Goal: Task Accomplishment & Management: Complete application form

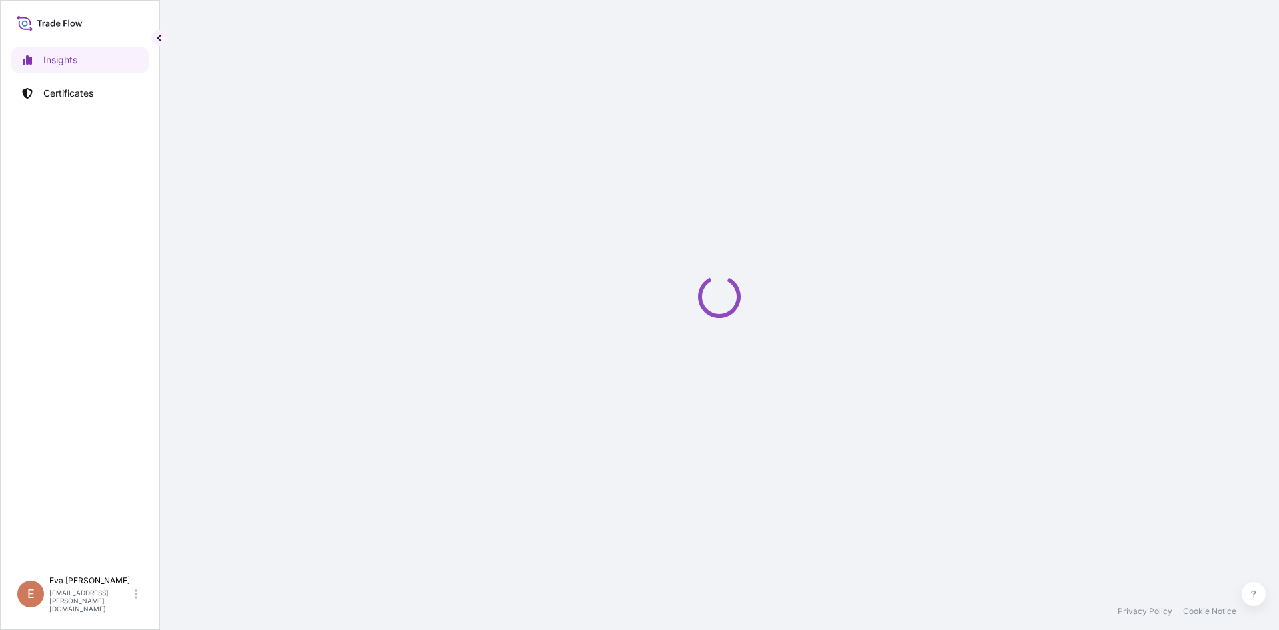
select select "2025"
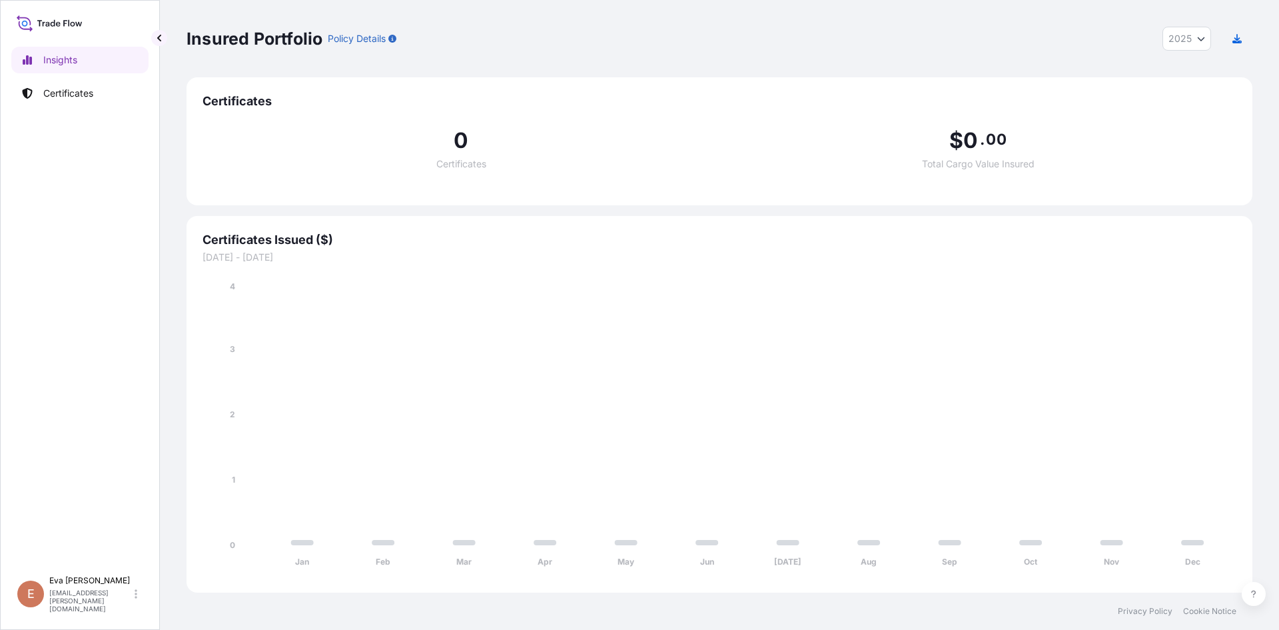
click at [77, 95] on p "Certificates" at bounding box center [68, 93] width 50 height 13
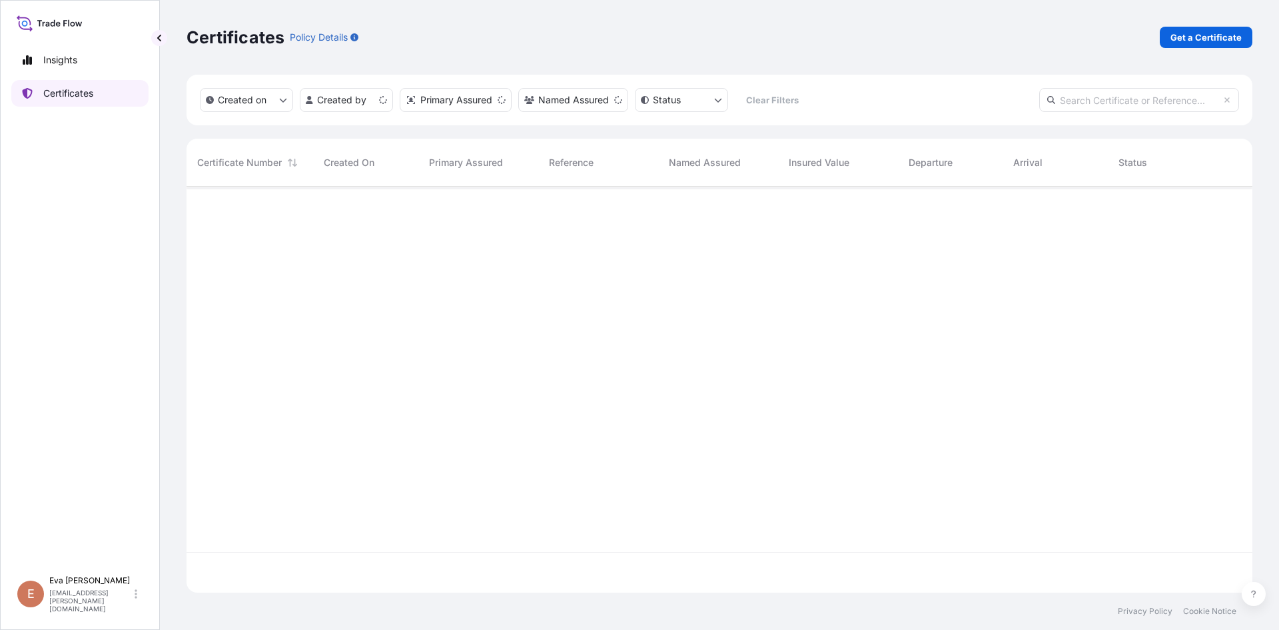
scroll to position [403, 1056]
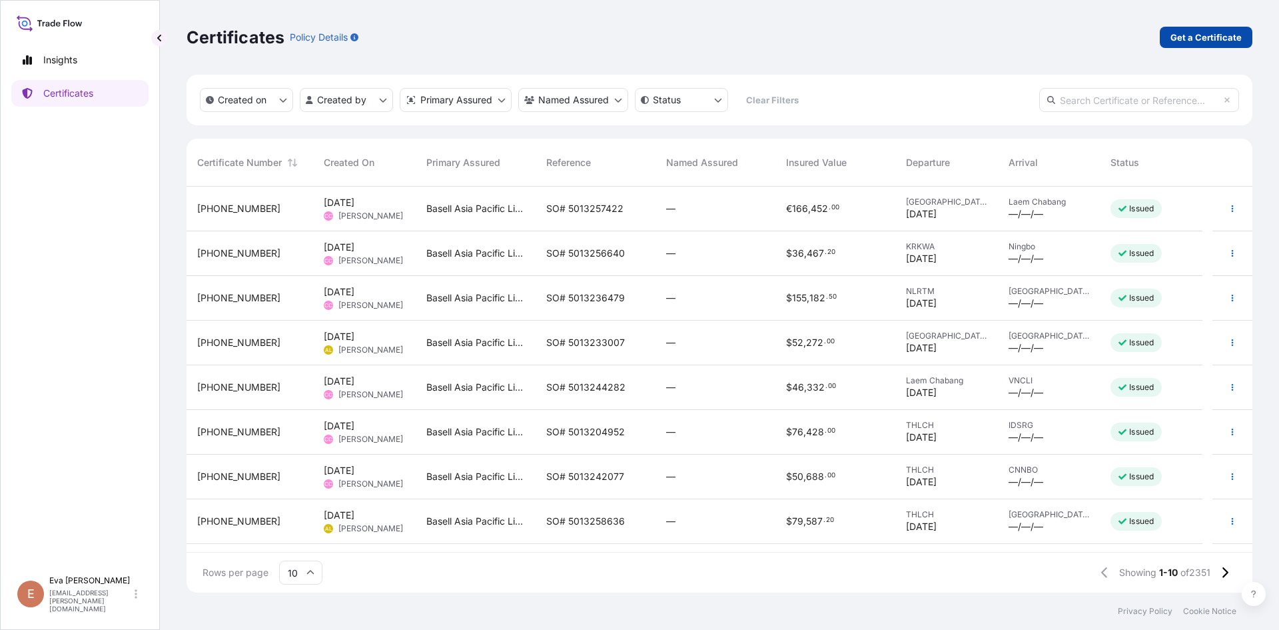
click at [1211, 41] on p "Get a Certificate" at bounding box center [1206, 37] width 71 height 13
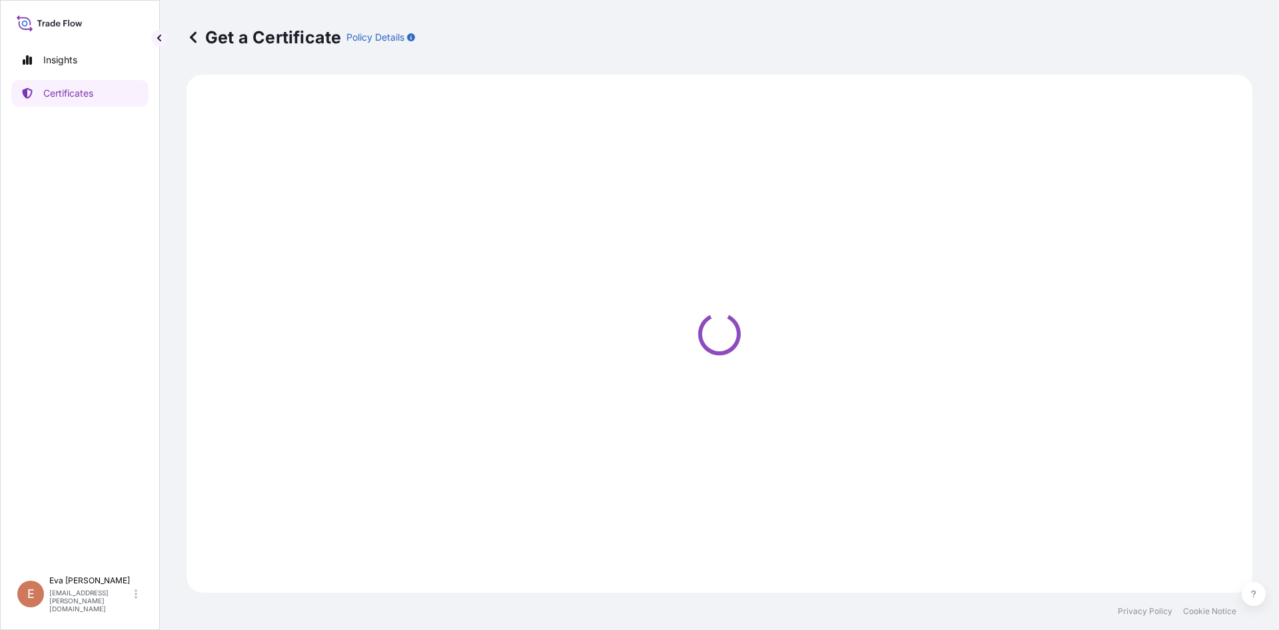
select select "Sea"
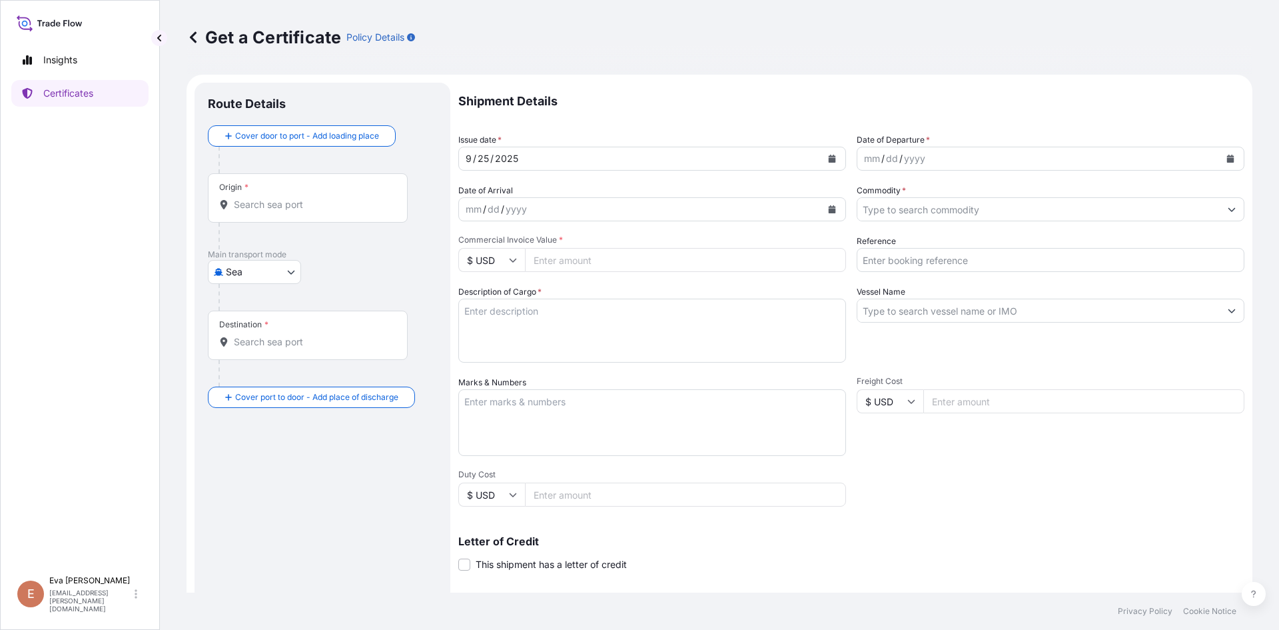
click at [284, 345] on input "Destination *" at bounding box center [312, 341] width 157 height 13
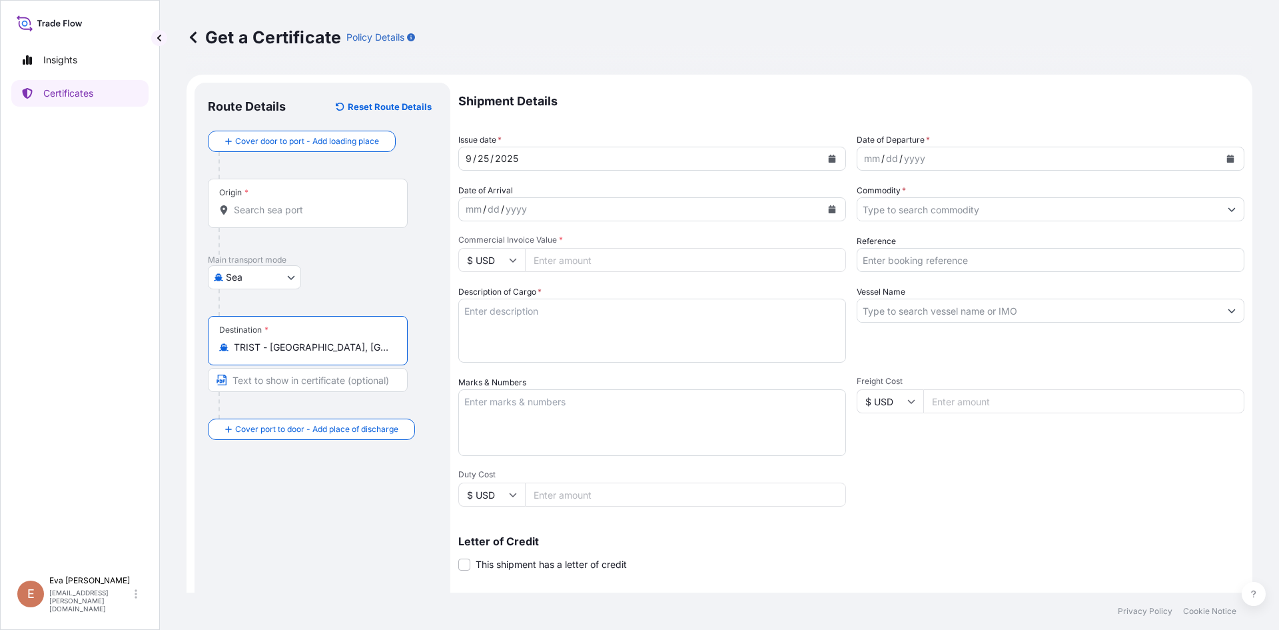
type input "TRIST - [GEOGRAPHIC_DATA], [GEOGRAPHIC_DATA]"
click at [281, 202] on div "Origin *" at bounding box center [308, 203] width 200 height 49
click at [281, 203] on input "Origin *" at bounding box center [312, 209] width 157 height 13
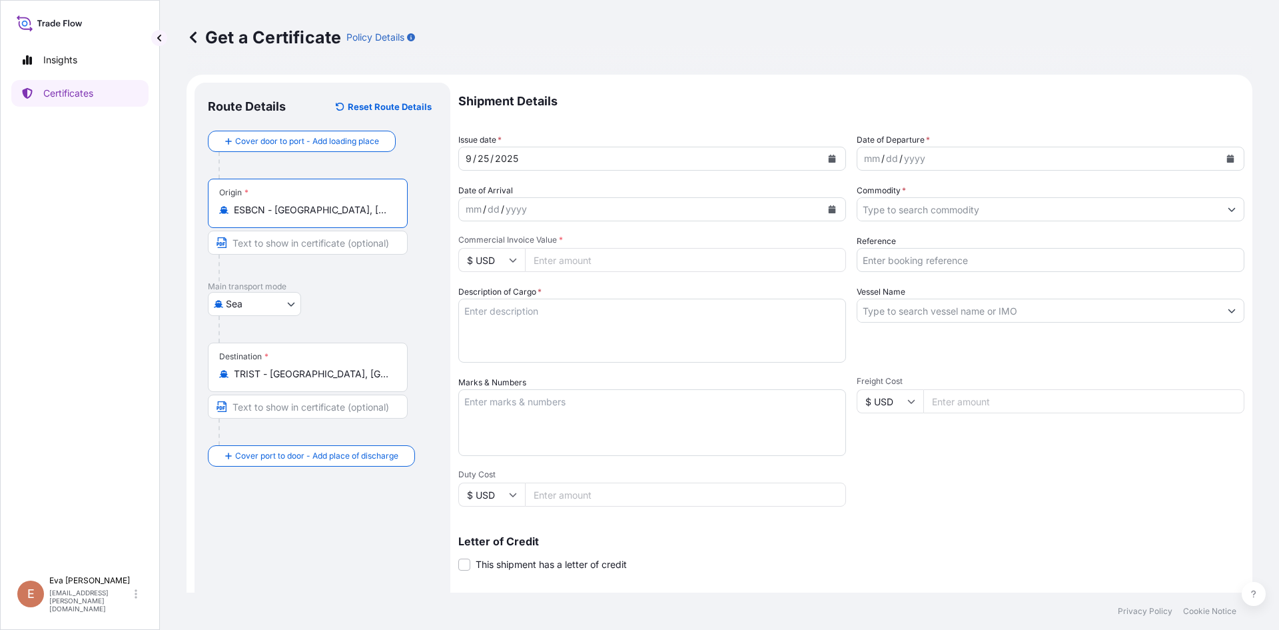
type input "ESBCN - [GEOGRAPHIC_DATA], [GEOGRAPHIC_DATA]"
click at [922, 160] on div "mm / dd / yyyy" at bounding box center [1038, 159] width 362 height 24
click at [1227, 157] on icon "Calendar" at bounding box center [1230, 159] width 7 height 8
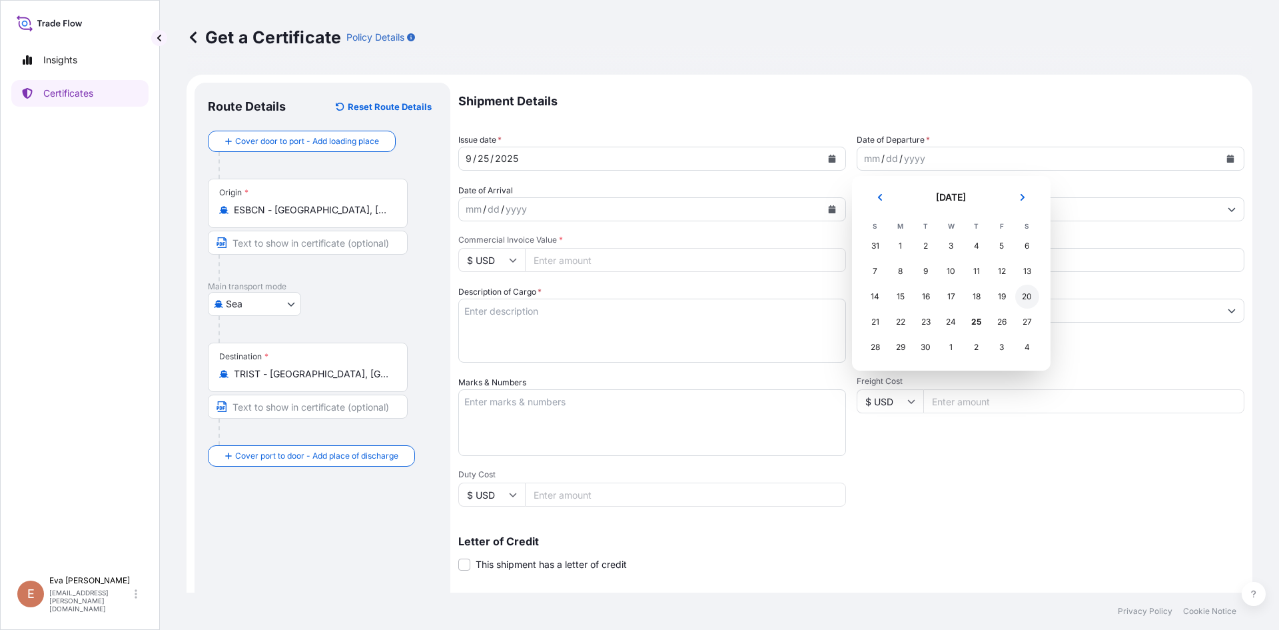
click at [1029, 300] on div "20" at bounding box center [1027, 296] width 24 height 24
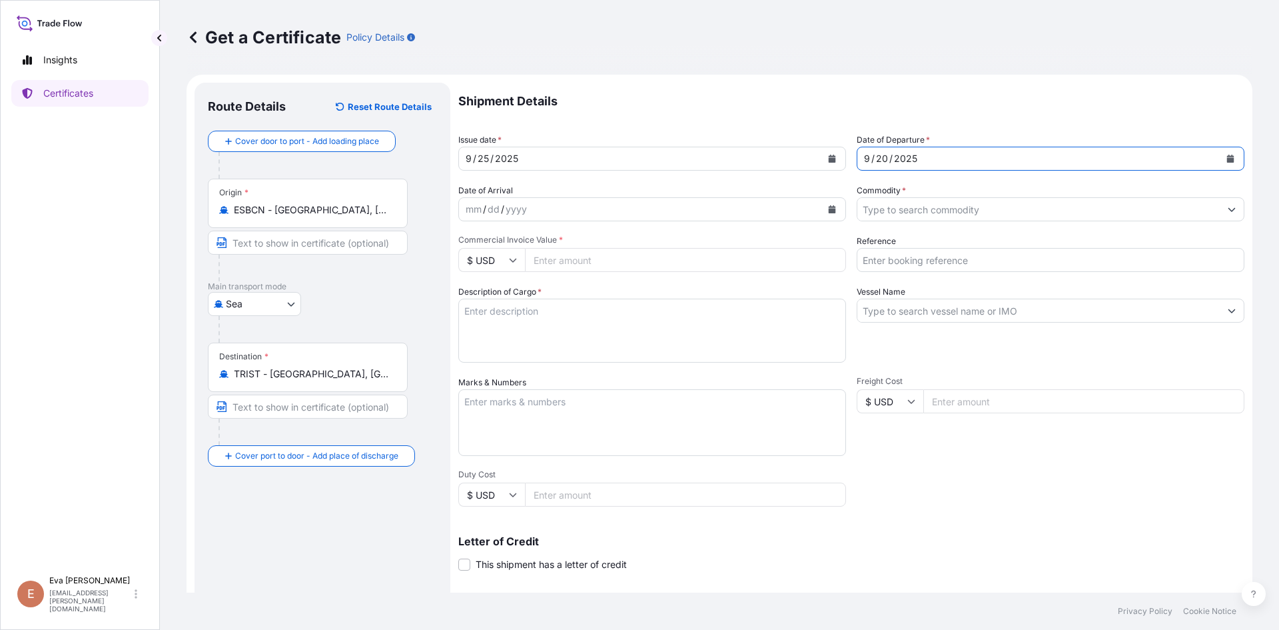
click at [927, 209] on input "Commodity *" at bounding box center [1038, 209] width 362 height 24
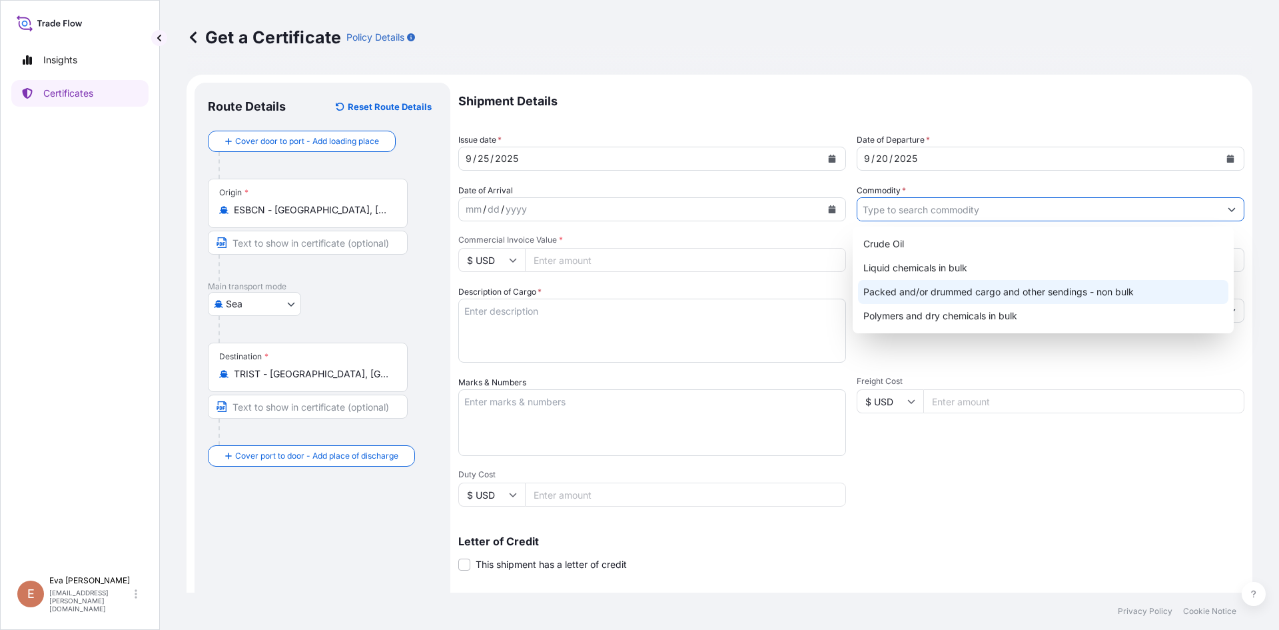
click at [957, 292] on div "Packed and/or drummed cargo and other sendings - non bulk" at bounding box center [1043, 292] width 371 height 24
type input "Packed and/or drummed cargo and other sendings - non bulk"
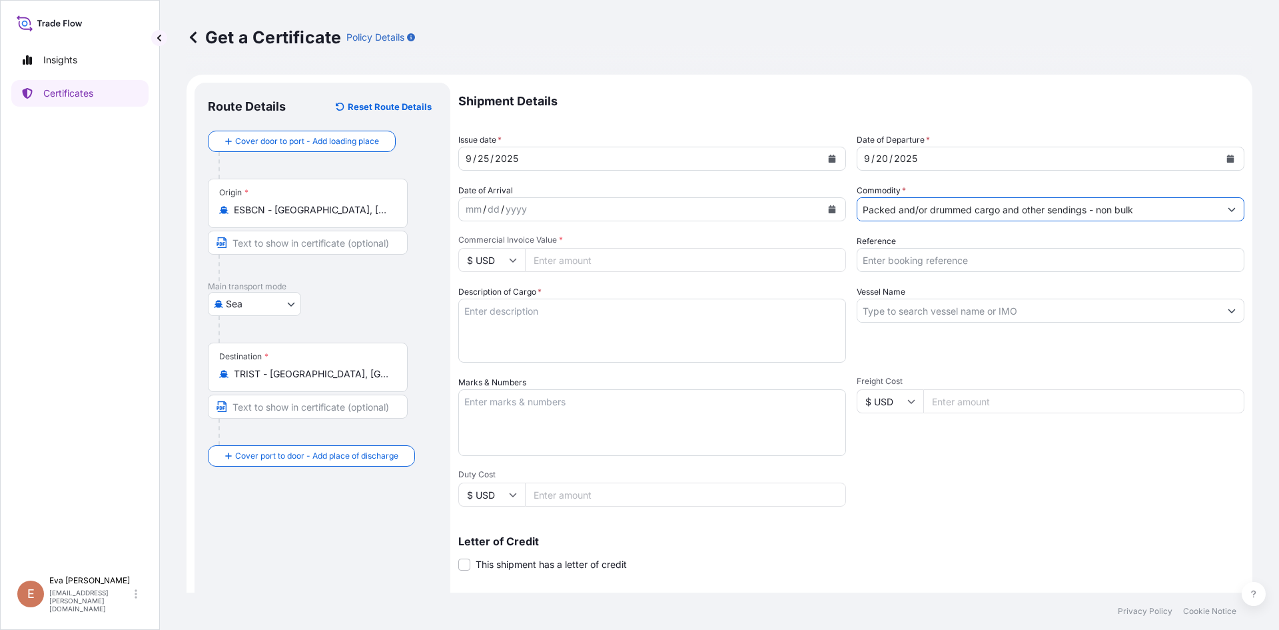
click at [532, 310] on textarea "Description of Cargo *" at bounding box center [652, 330] width 388 height 64
type textarea "1x40"
click at [933, 265] on input "Reference" at bounding box center [1051, 260] width 388 height 24
type input "1625207356"
click at [937, 315] on input "Vessel Name" at bounding box center [1038, 310] width 362 height 24
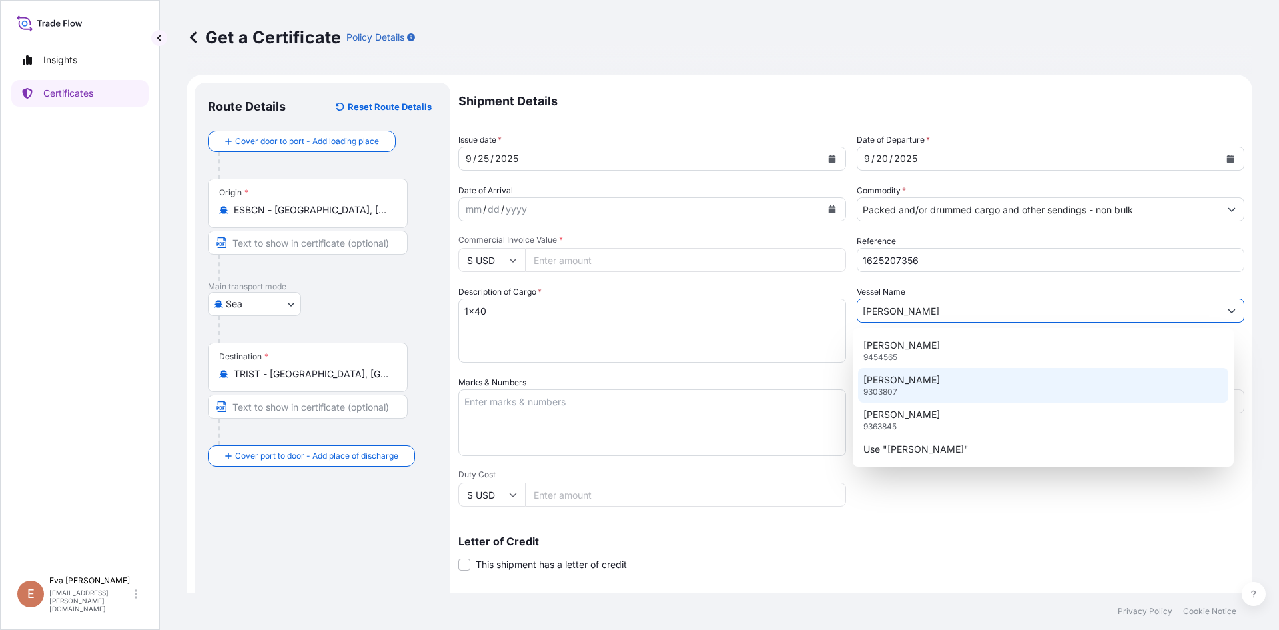
click at [907, 384] on p "[PERSON_NAME]" at bounding box center [901, 379] width 77 height 13
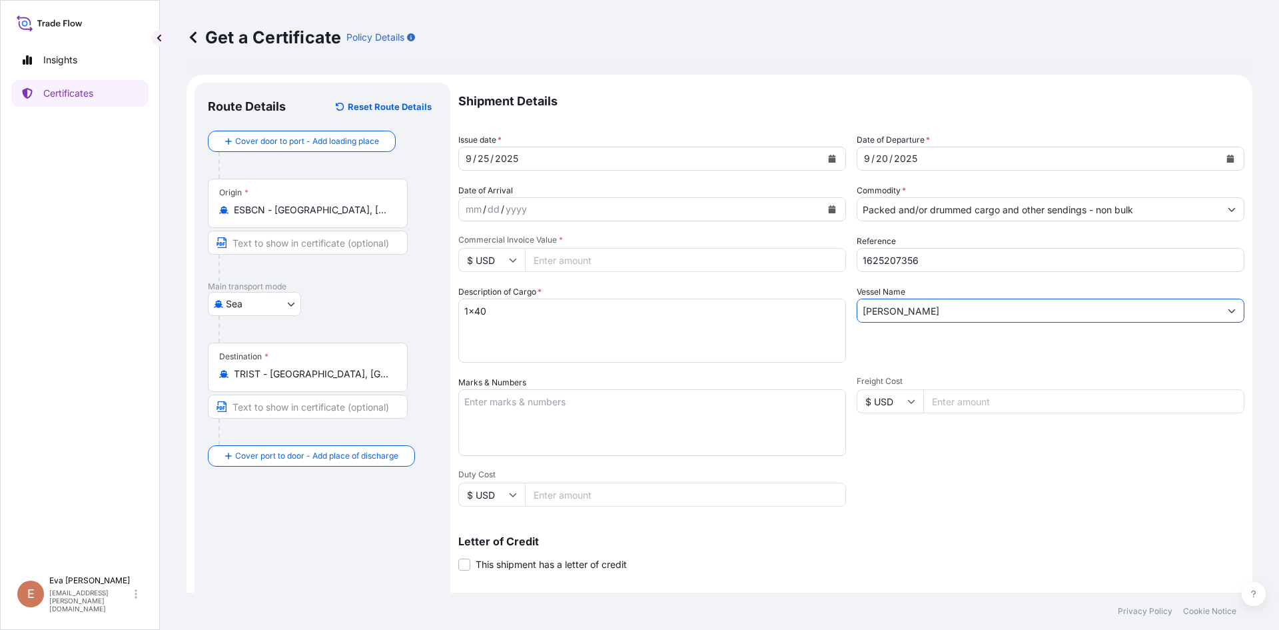
type input "[PERSON_NAME]"
click at [508, 263] on input "$ USD" at bounding box center [491, 260] width 67 height 24
click at [497, 293] on div "€ EUR" at bounding box center [492, 296] width 56 height 25
type input "€ EUR"
click at [554, 261] on input "Commercial Invoice Value *" at bounding box center [685, 260] width 321 height 24
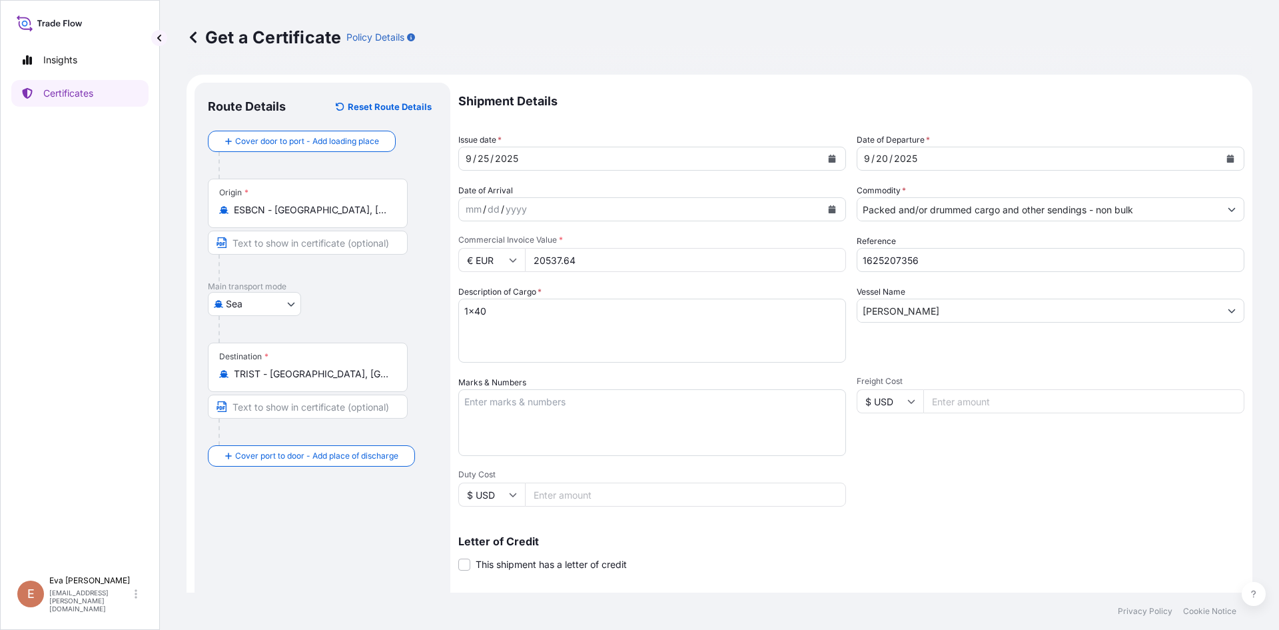
type input "20537.64"
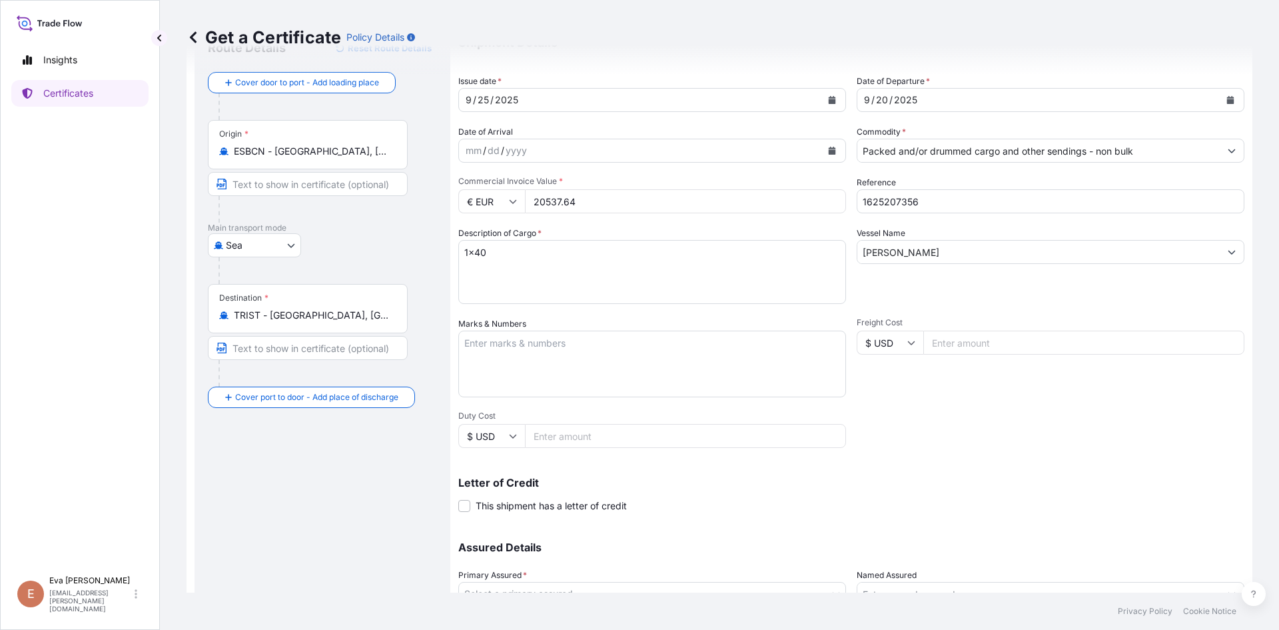
scroll to position [171, 0]
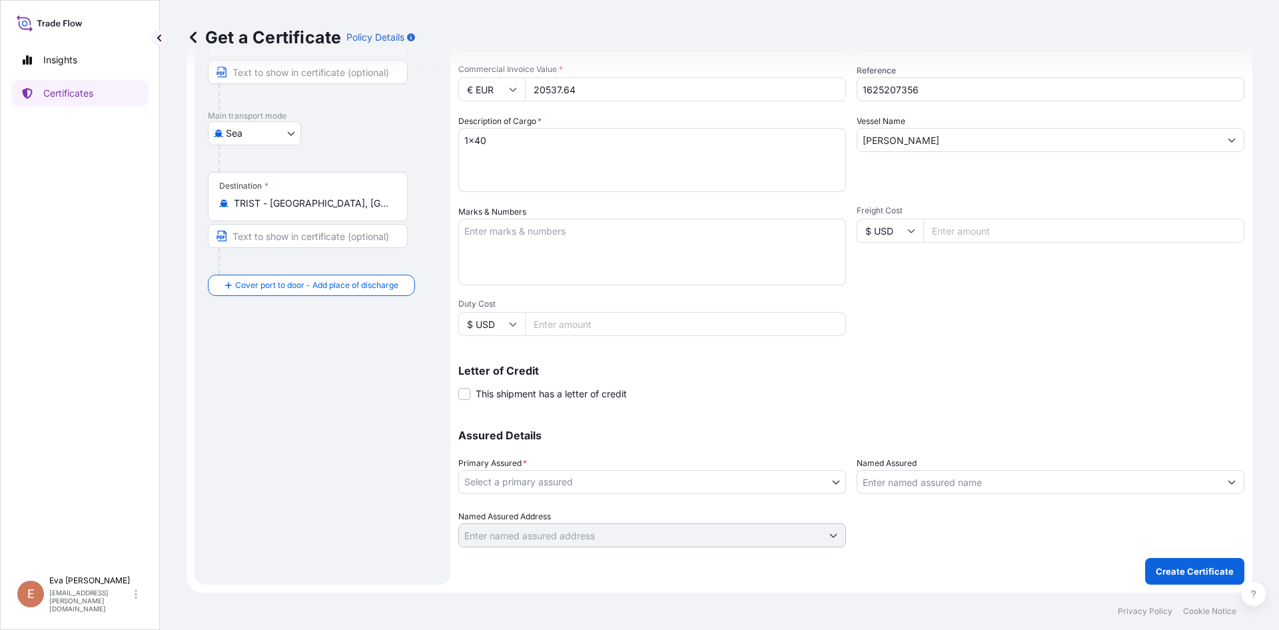
click at [660, 478] on body "Insights Certificates E [PERSON_NAME] [PERSON_NAME][EMAIL_ADDRESS][PERSON_NAME]…" at bounding box center [639, 315] width 1279 height 630
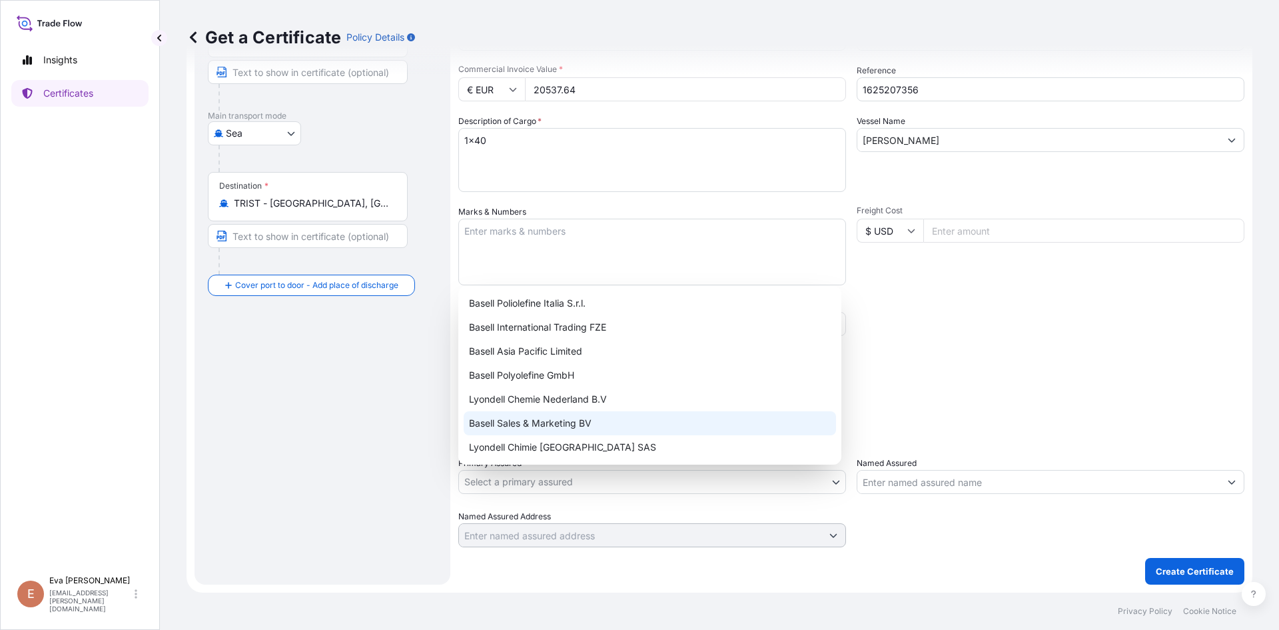
click at [590, 426] on div "Basell Sales & Marketing BV" at bounding box center [650, 423] width 372 height 24
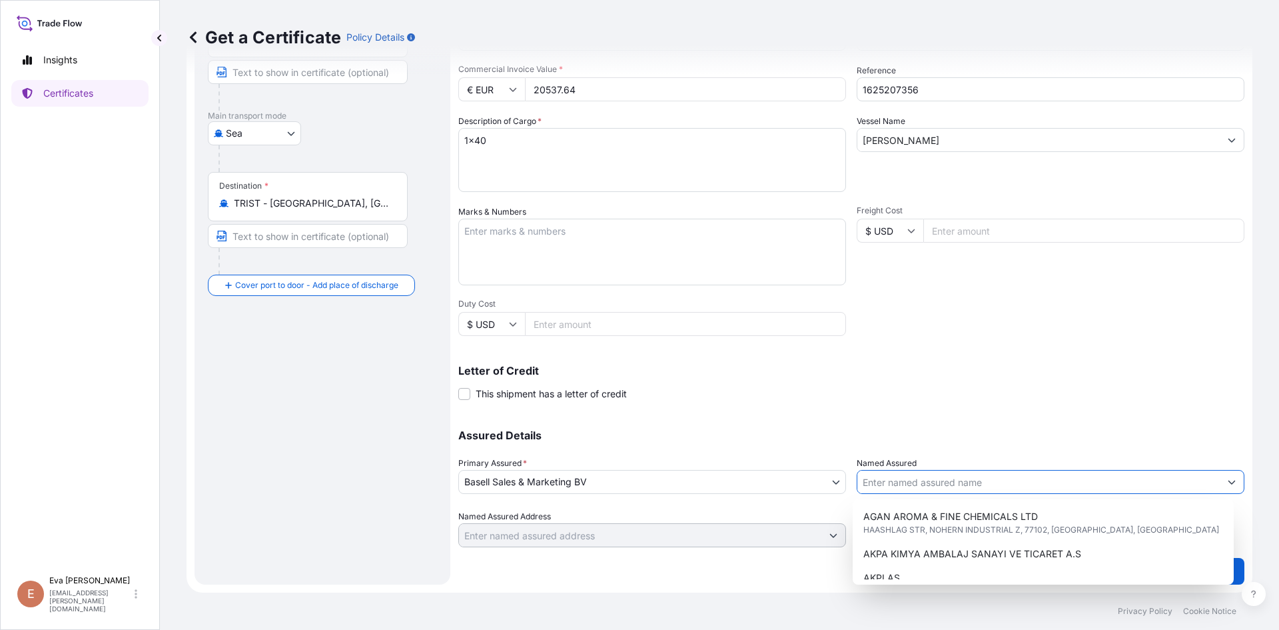
click at [891, 484] on input "Named Assured" at bounding box center [1038, 482] width 362 height 24
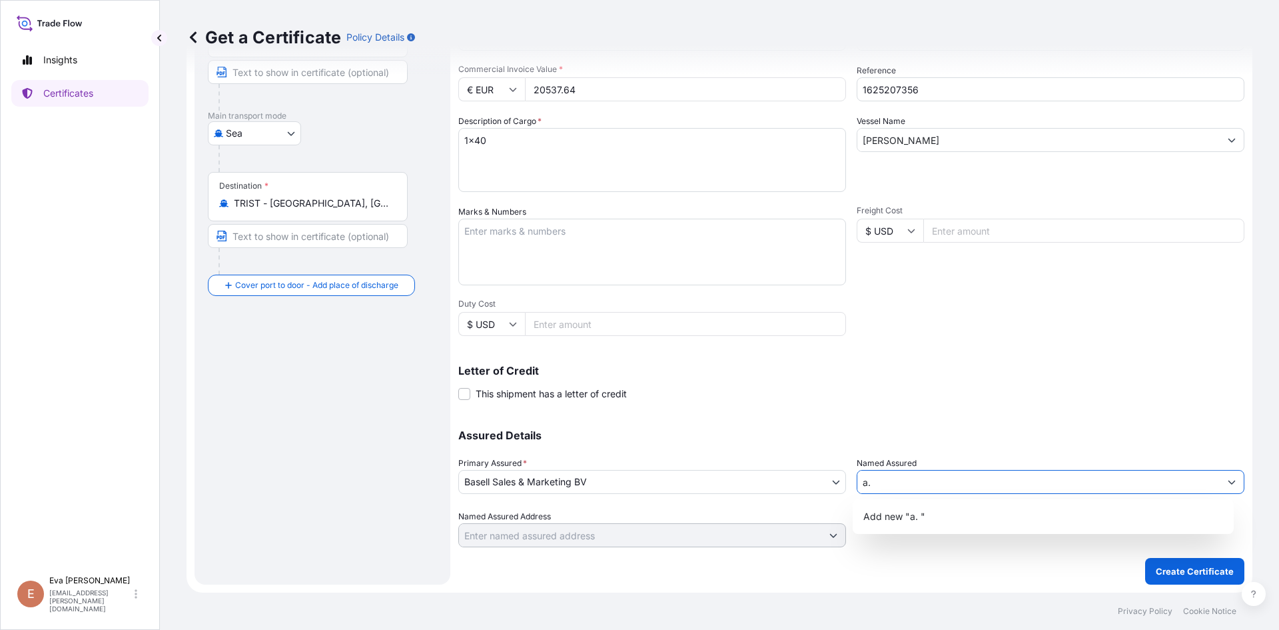
type input "a"
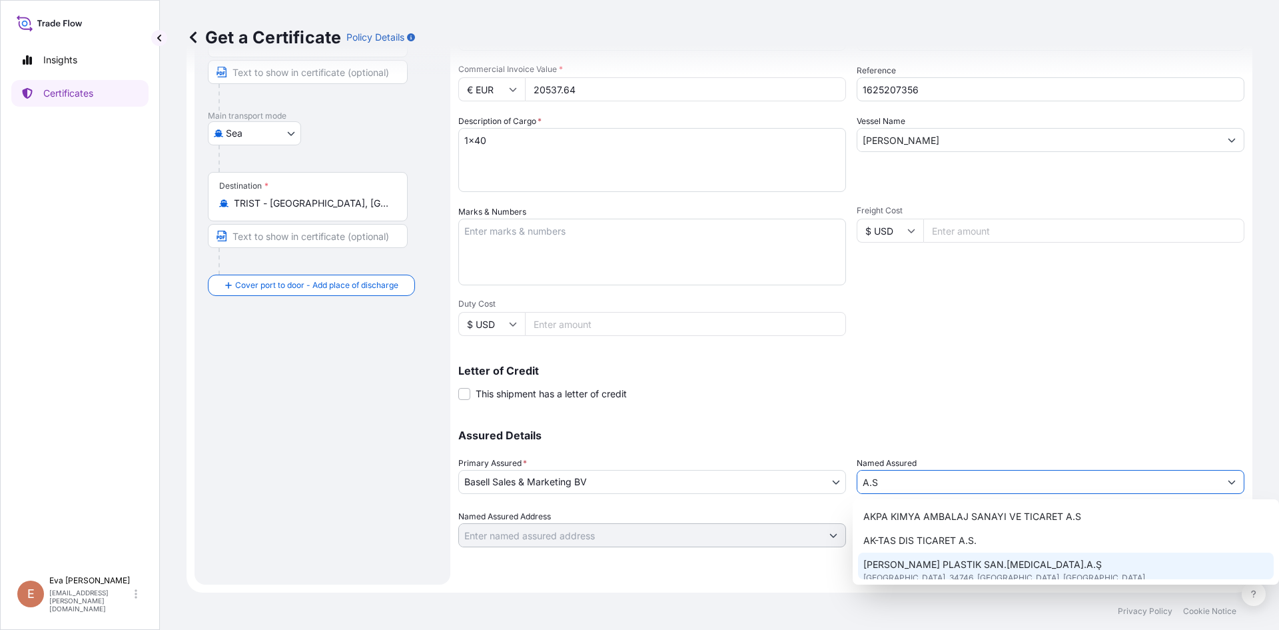
click at [930, 560] on span "[PERSON_NAME] PLASTIK SAN.[MEDICAL_DATA].A.Ş" at bounding box center [982, 564] width 239 height 13
type input "[PERSON_NAME] PLASTIK SAN.[MEDICAL_DATA].A.Ş"
type input "[GEOGRAPHIC_DATA]"
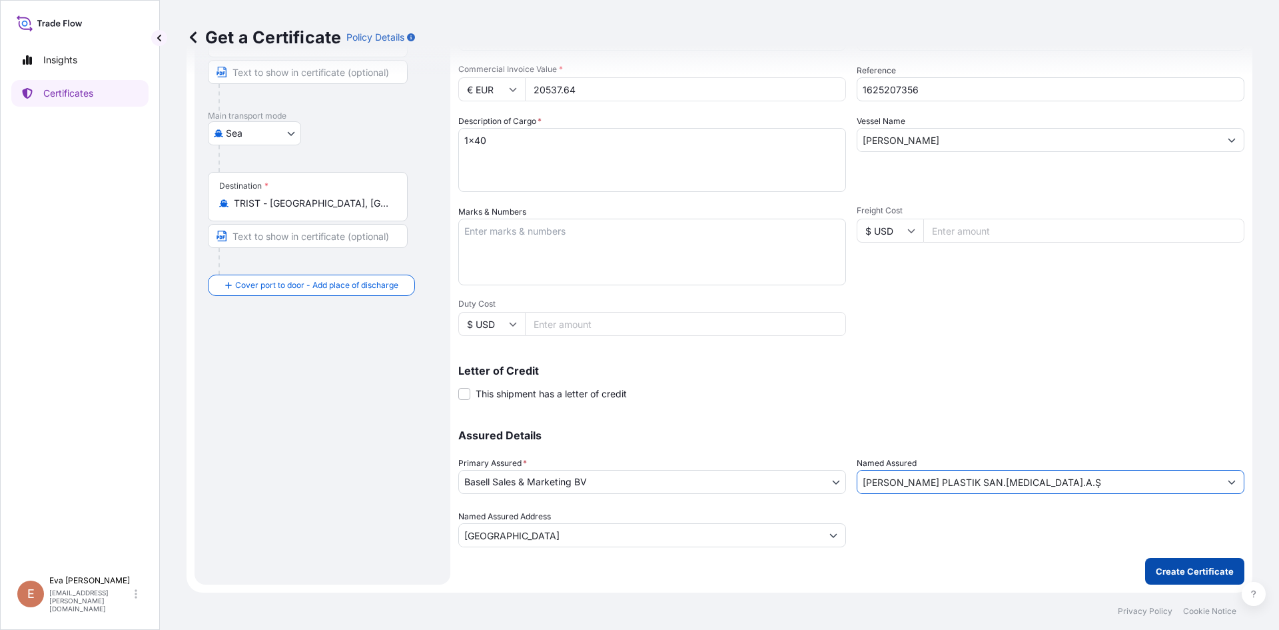
type input "[PERSON_NAME] PLASTIK SAN.[MEDICAL_DATA].A.Ş"
click at [1180, 570] on p "Create Certificate" at bounding box center [1195, 570] width 78 height 13
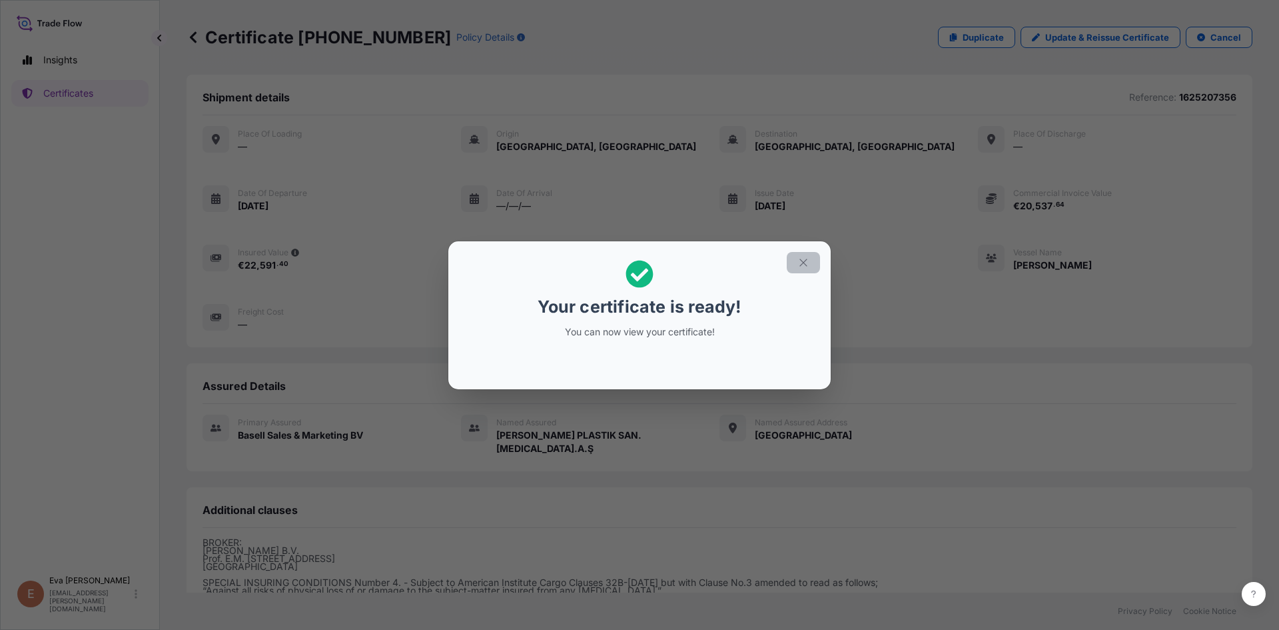
click at [805, 260] on icon "button" at bounding box center [804, 263] width 12 height 12
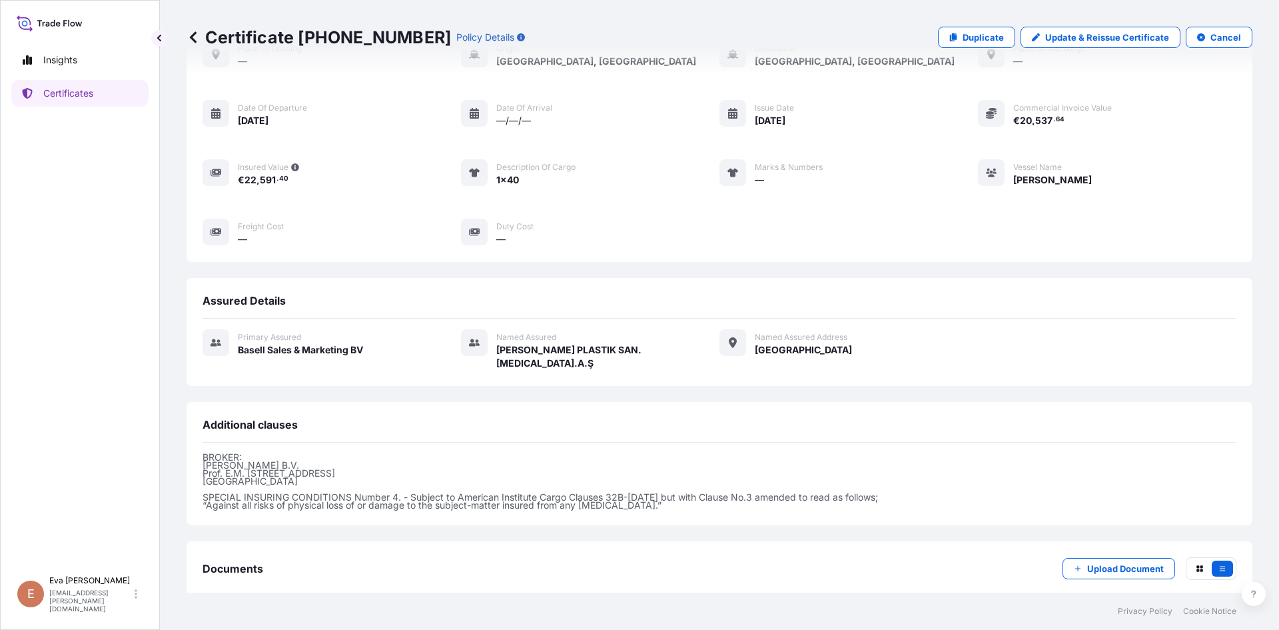
scroll to position [145, 0]
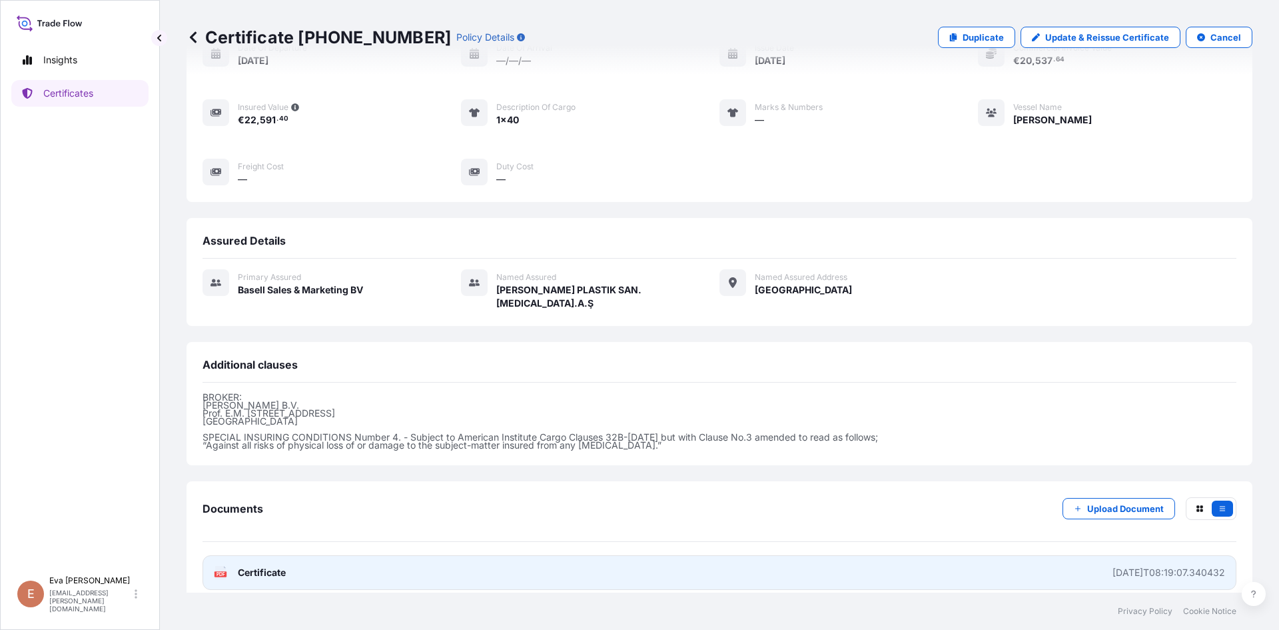
click at [227, 571] on rect at bounding box center [221, 573] width 12 height 5
